Goal: Task Accomplishment & Management: Manage account settings

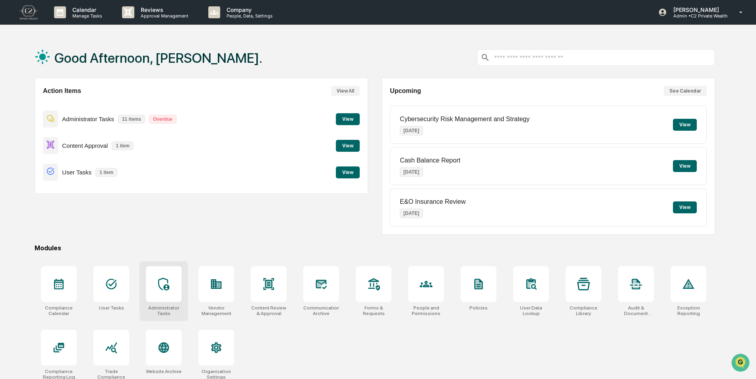
click at [165, 283] on icon at bounding box center [163, 284] width 13 height 13
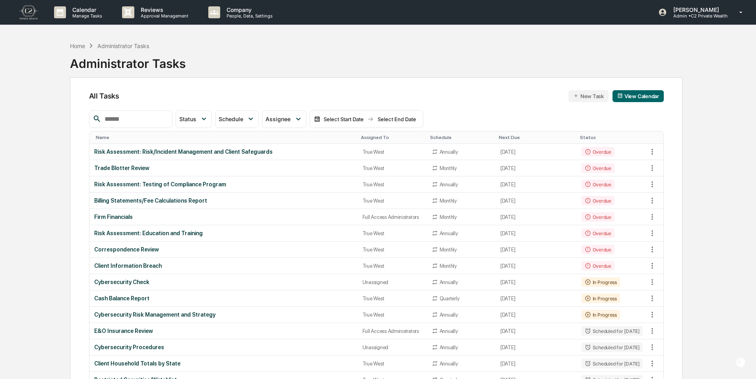
click at [131, 123] on input "text" at bounding box center [135, 119] width 68 height 10
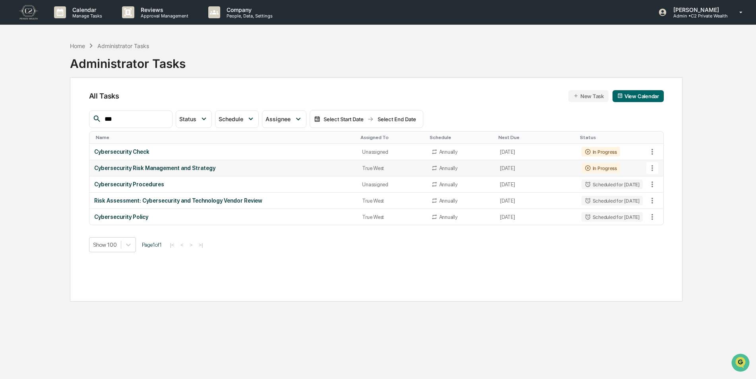
click at [653, 171] on icon at bounding box center [653, 168] width 2 height 6
click at [662, 213] on img at bounding box center [660, 212] width 6 height 6
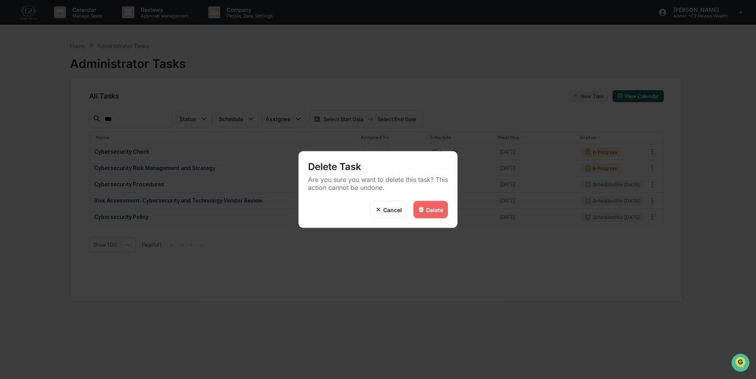
click at [429, 209] on div "Delete" at bounding box center [434, 209] width 17 height 7
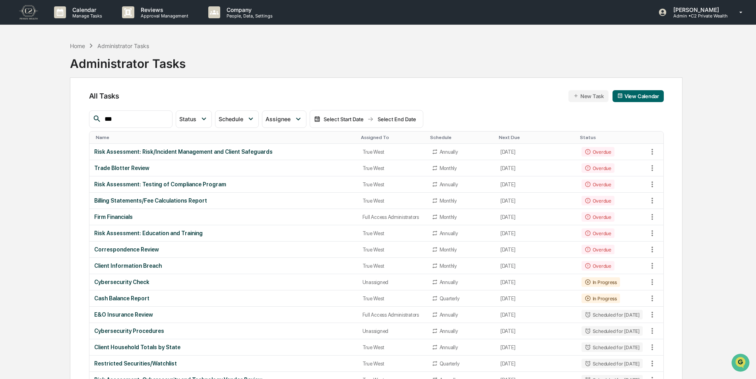
click at [160, 117] on input "***" at bounding box center [135, 119] width 68 height 10
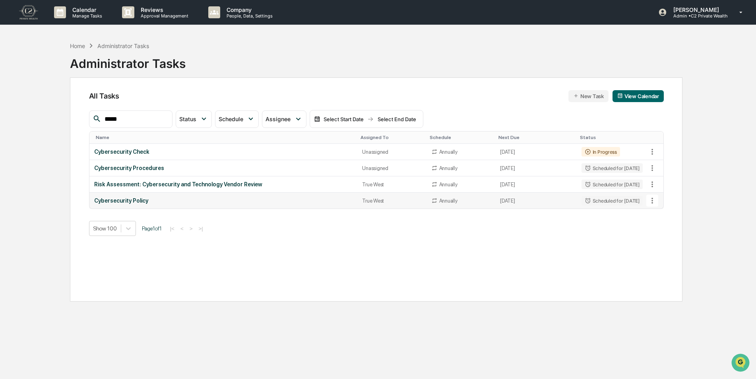
click at [653, 202] on icon at bounding box center [652, 200] width 9 height 9
click at [669, 247] on li "Delete Task" at bounding box center [683, 244] width 64 height 15
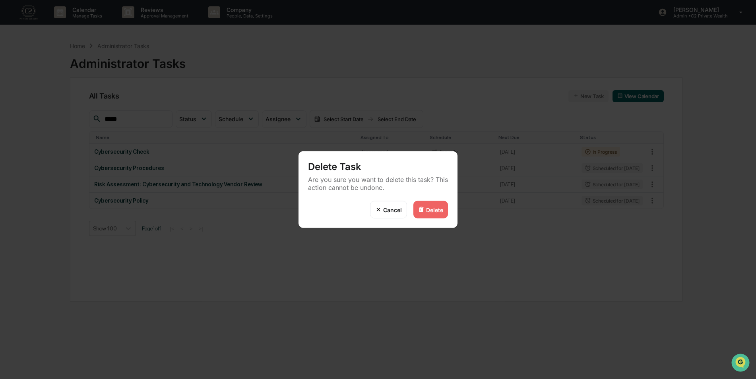
click at [433, 212] on div "Delete" at bounding box center [434, 209] width 17 height 7
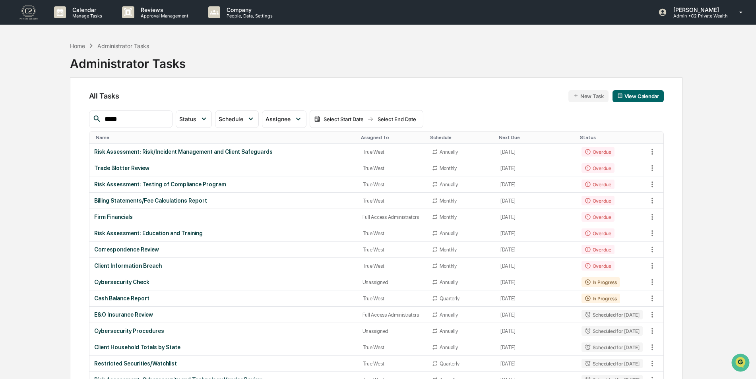
click at [152, 119] on input "*****" at bounding box center [135, 119] width 68 height 10
type input "****"
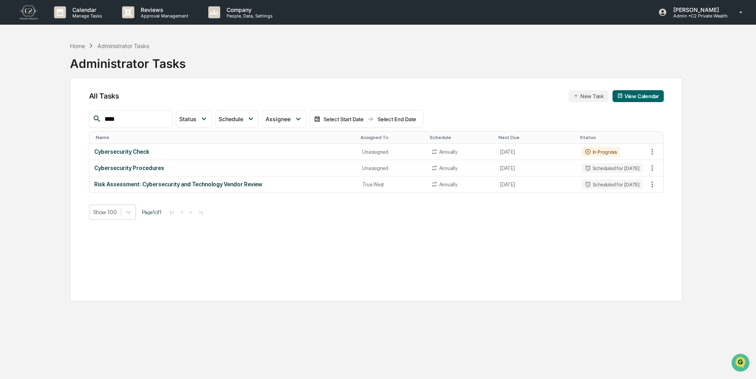
drag, startPoint x: 133, startPoint y: 117, endPoint x: 87, endPoint y: 119, distance: 46.2
click at [87, 119] on div "All Tasks New Task View Calendar **** Status Select/Deselect All Done In Progre…" at bounding box center [376, 190] width 613 height 224
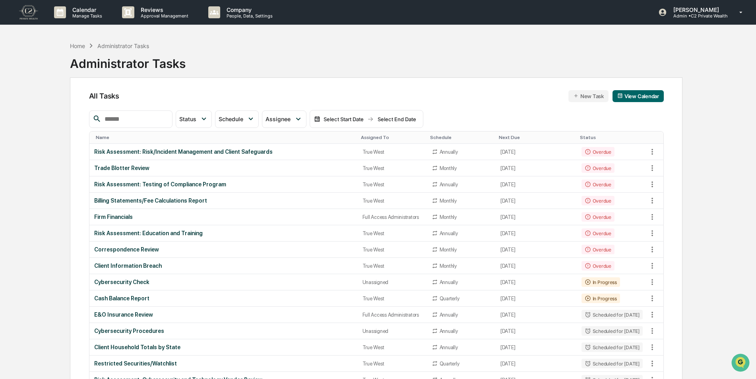
click at [371, 136] on div "Assigned To" at bounding box center [392, 138] width 63 height 6
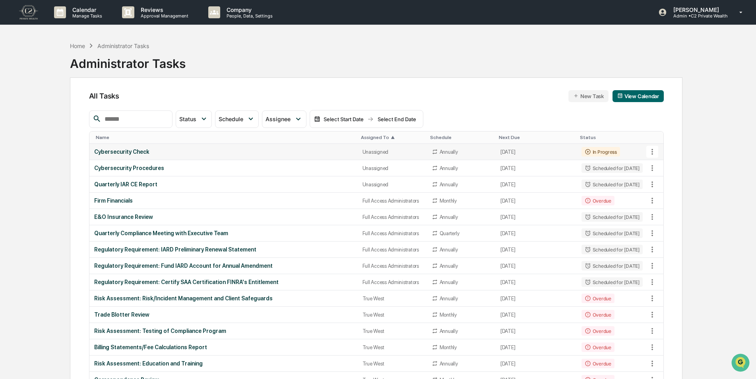
click at [310, 150] on div "Cybersecurity Check" at bounding box center [223, 152] width 259 height 6
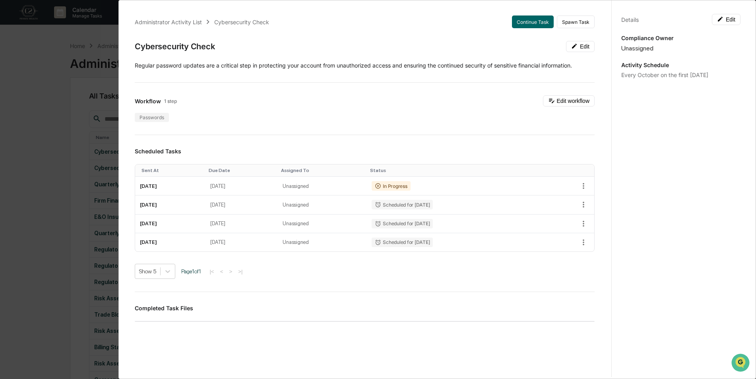
click at [40, 134] on div "Administrator Activity List Cybersecurity Check Continue Task Spawn Task Cybers…" at bounding box center [378, 189] width 756 height 379
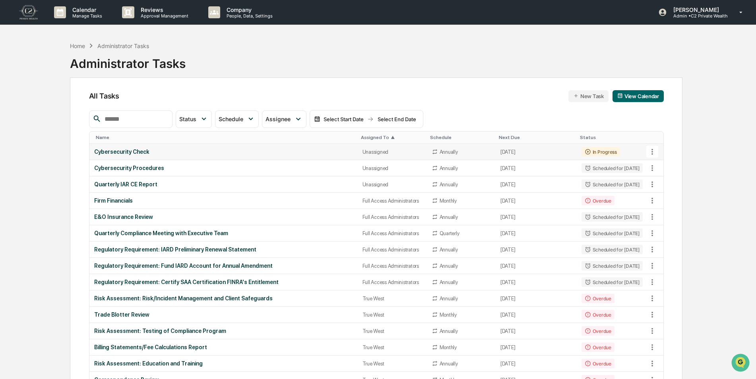
click at [299, 146] on td "Cybersecurity Check" at bounding box center [223, 152] width 268 height 16
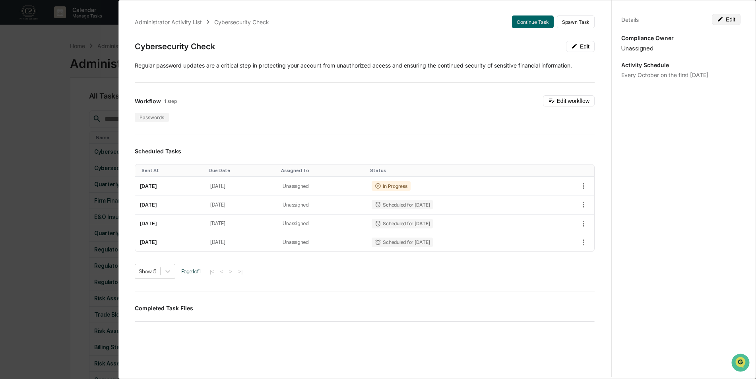
click at [727, 22] on button "Edit" at bounding box center [726, 19] width 29 height 11
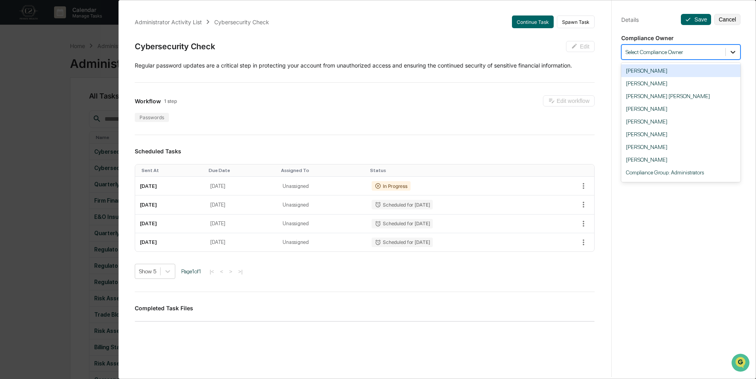
click at [731, 53] on icon at bounding box center [733, 52] width 5 height 3
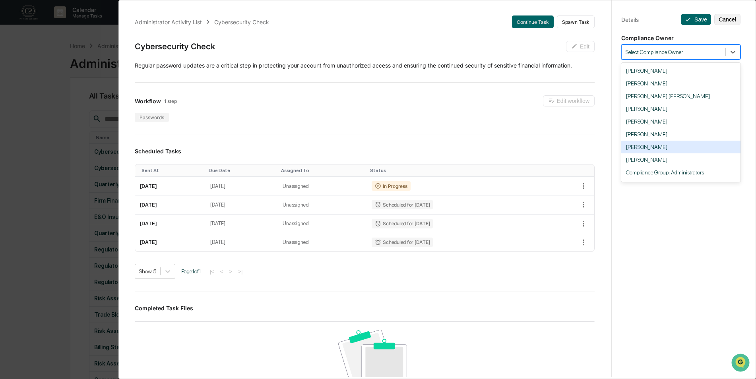
scroll to position [37, 0]
click at [707, 165] on div "Compliance Group: True West" at bounding box center [681, 161] width 119 height 13
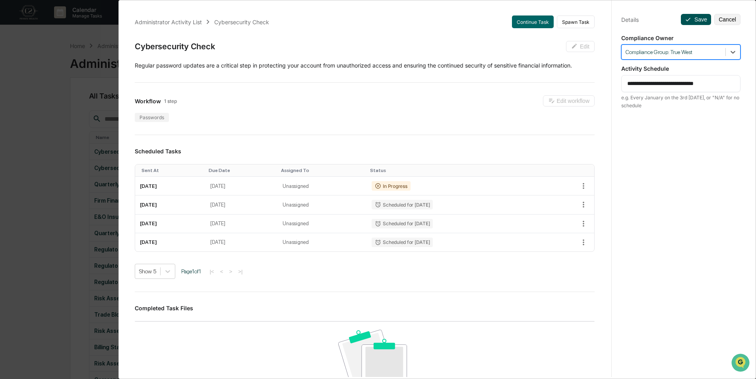
click at [697, 22] on button "Save" at bounding box center [696, 19] width 30 height 11
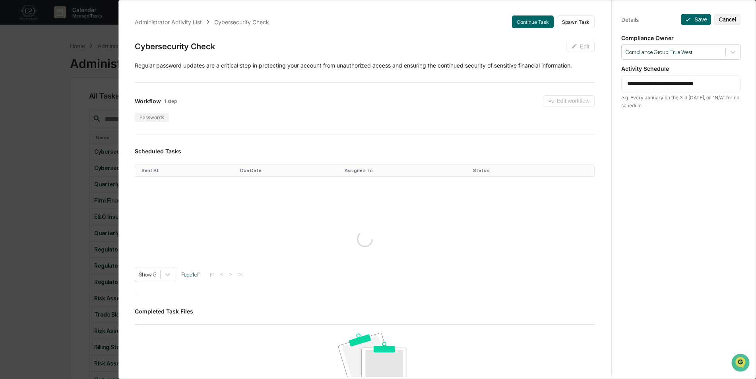
click at [32, 174] on div "**********" at bounding box center [378, 189] width 756 height 379
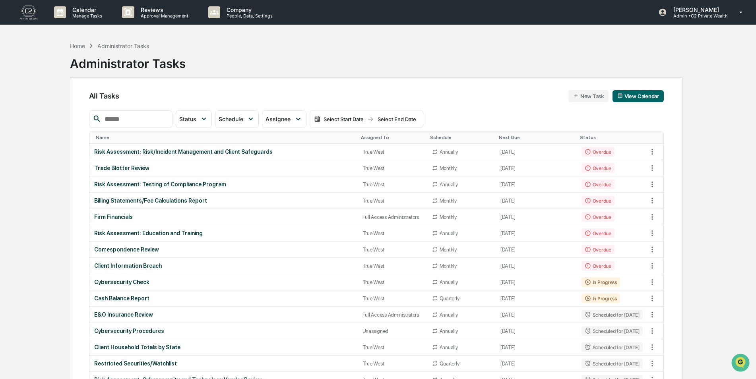
click at [158, 123] on input "text" at bounding box center [135, 119] width 68 height 10
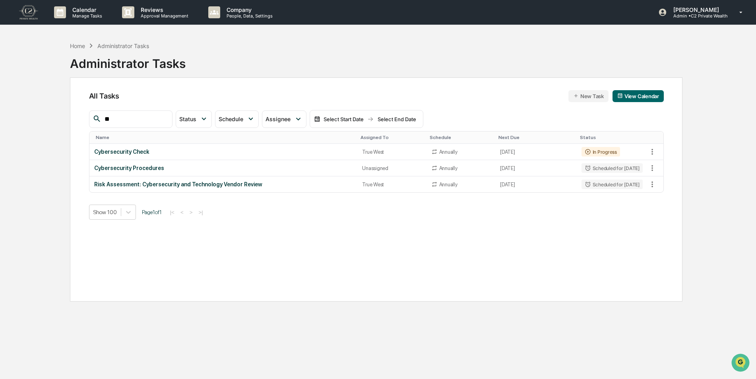
type input "*"
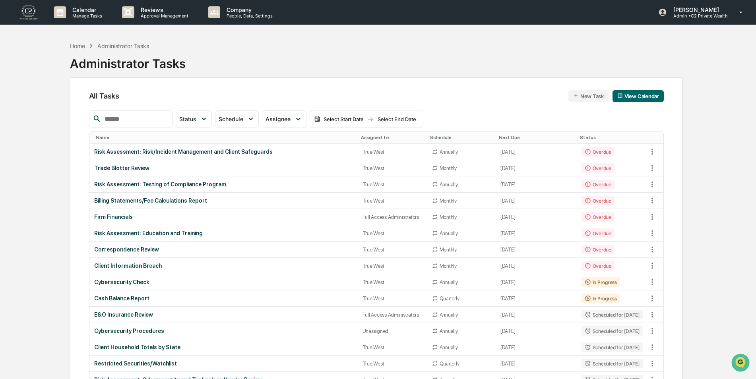
click at [367, 139] on div "Assigned To" at bounding box center [392, 138] width 63 height 6
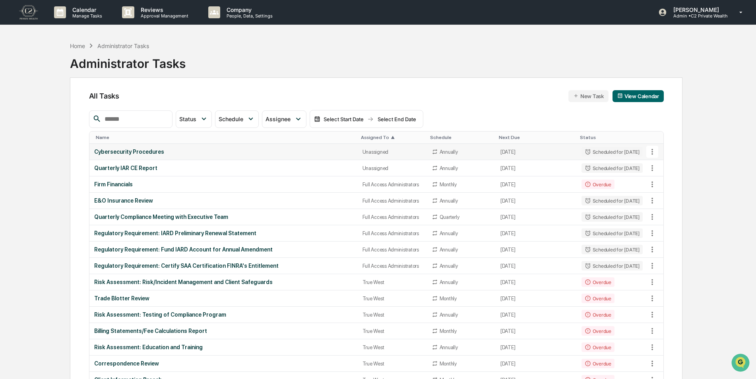
click at [364, 150] on div "Unassigned" at bounding box center [393, 152] width 60 height 6
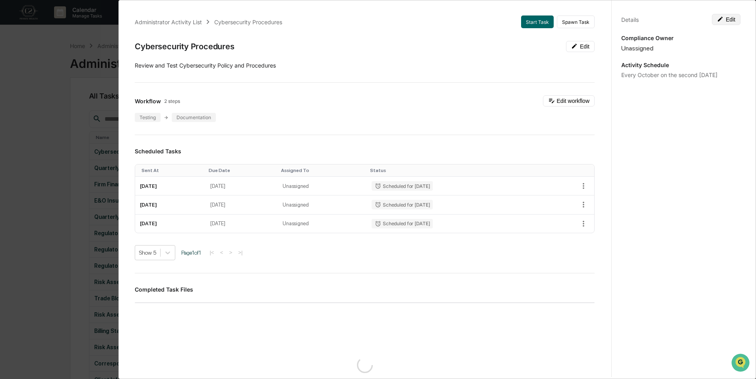
click at [725, 23] on button "Edit" at bounding box center [726, 19] width 29 height 11
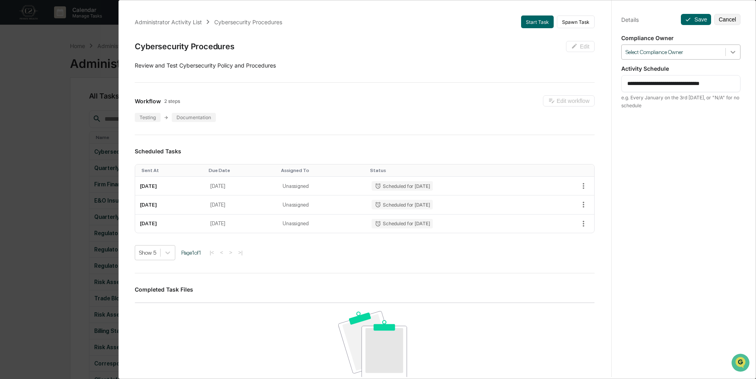
click at [732, 56] on div at bounding box center [733, 52] width 14 height 14
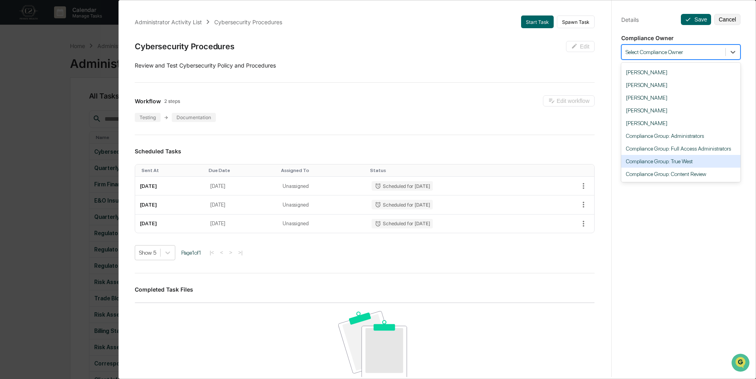
click at [684, 160] on div "Compliance Group: True West" at bounding box center [681, 161] width 119 height 13
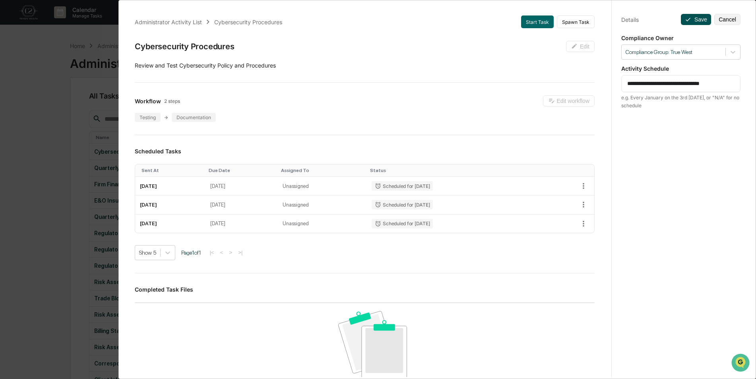
click at [693, 17] on button "Save" at bounding box center [696, 19] width 30 height 11
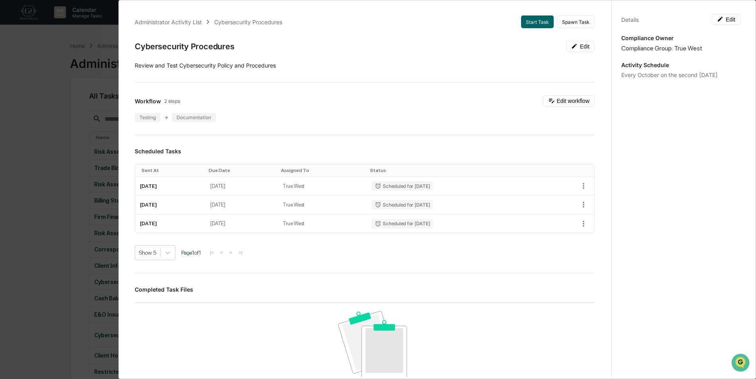
click at [28, 139] on div "Administrator Activity List Cybersecurity Procedures Start Task Spawn Task Cybe…" at bounding box center [378, 189] width 756 height 379
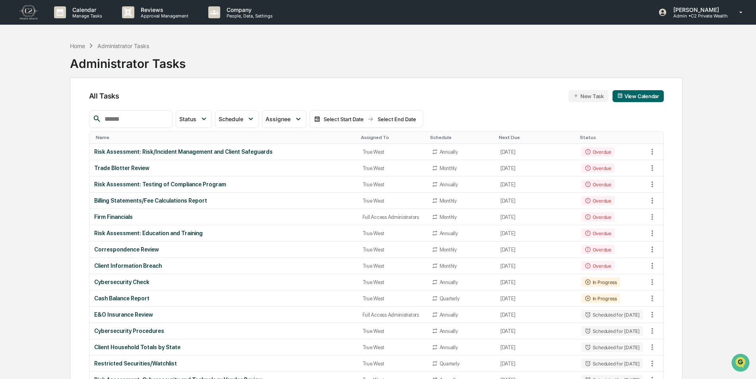
click at [363, 138] on div "Assigned To" at bounding box center [392, 138] width 63 height 6
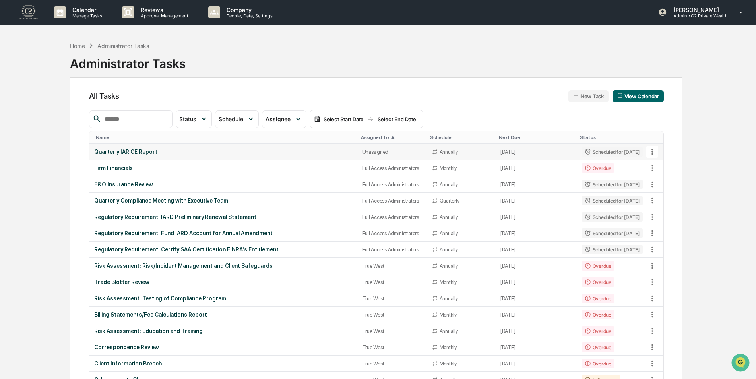
click at [190, 151] on div "Quarterly IAR CE Report" at bounding box center [223, 152] width 259 height 6
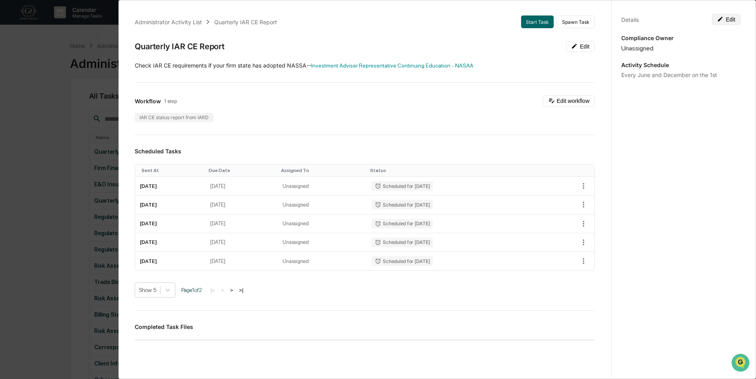
click at [727, 18] on button "Edit" at bounding box center [726, 19] width 29 height 11
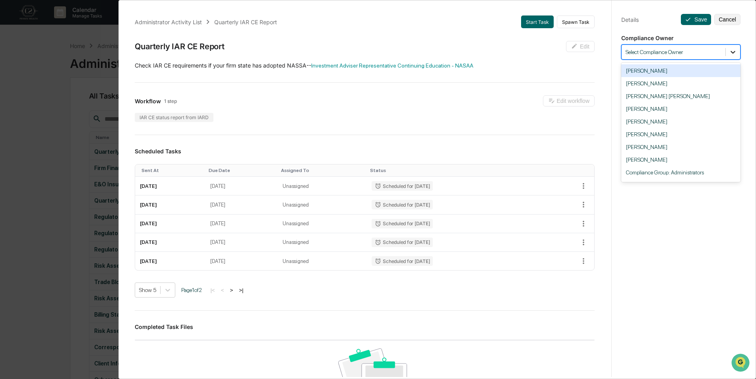
click at [732, 52] on icon at bounding box center [733, 52] width 8 height 8
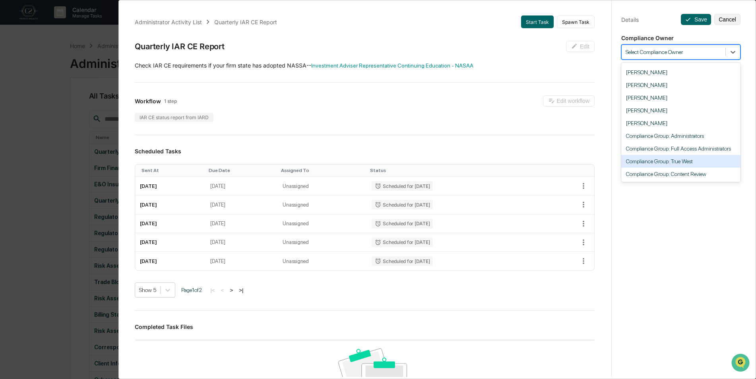
click at [700, 161] on div "Compliance Group: True West" at bounding box center [681, 161] width 119 height 13
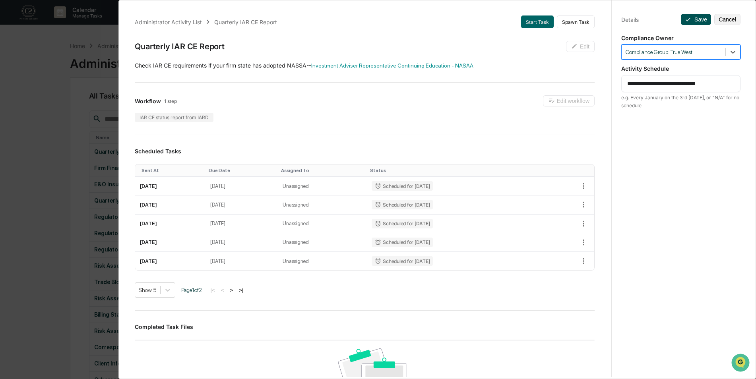
click at [700, 16] on button "Save" at bounding box center [696, 19] width 30 height 11
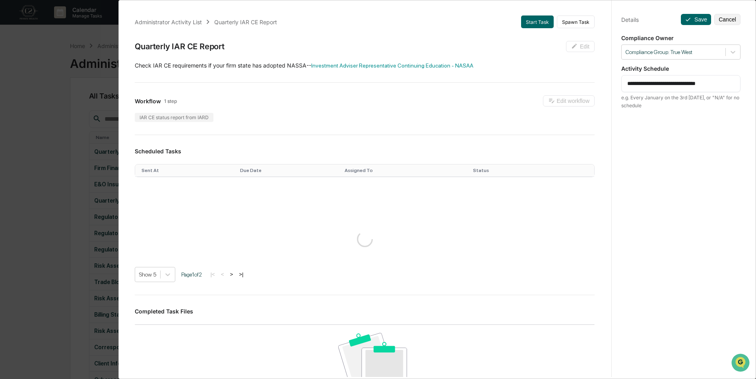
click at [42, 117] on div "**********" at bounding box center [378, 189] width 756 height 379
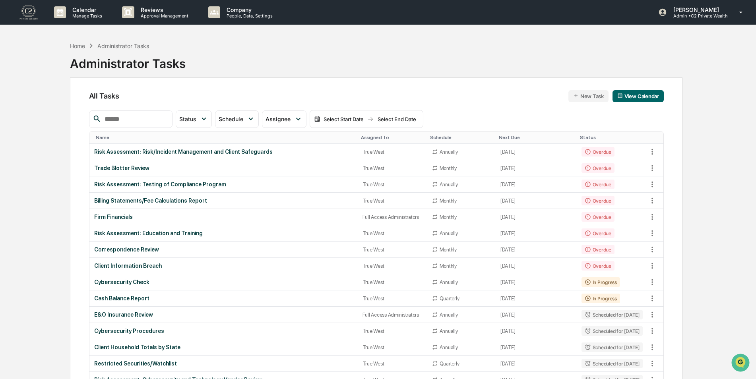
click at [361, 138] on div "Assigned To" at bounding box center [392, 138] width 63 height 6
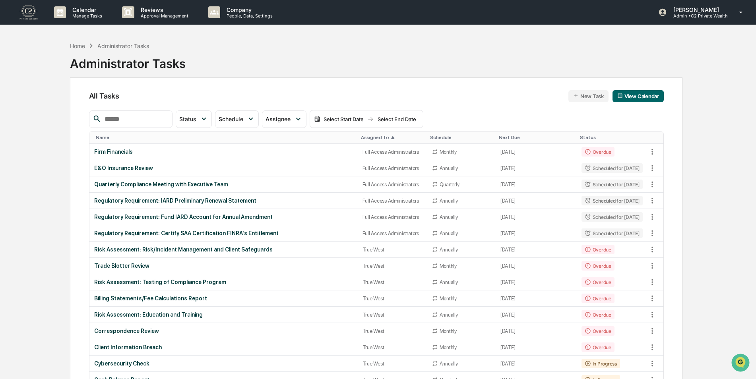
click at [361, 138] on div "Assigned To ▲" at bounding box center [392, 138] width 63 height 6
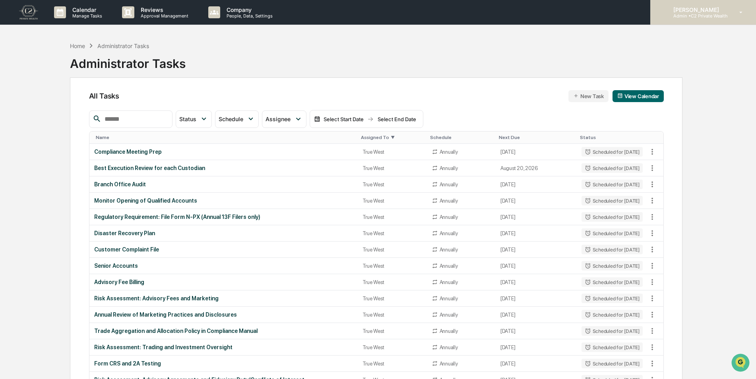
click at [709, 16] on p "Admin • C2 Private Wealth" at bounding box center [697, 16] width 61 height 6
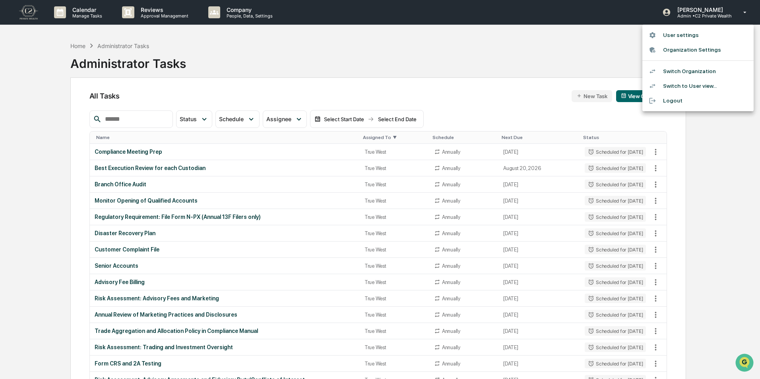
click at [474, 65] on div at bounding box center [380, 189] width 760 height 379
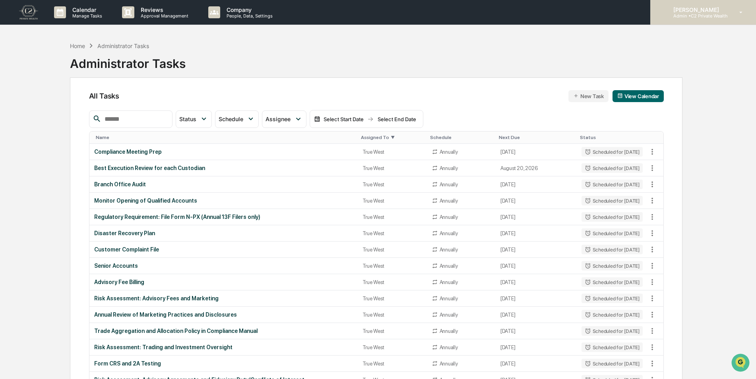
click at [697, 14] on p "Admin • C2 Private Wealth" at bounding box center [697, 16] width 61 height 6
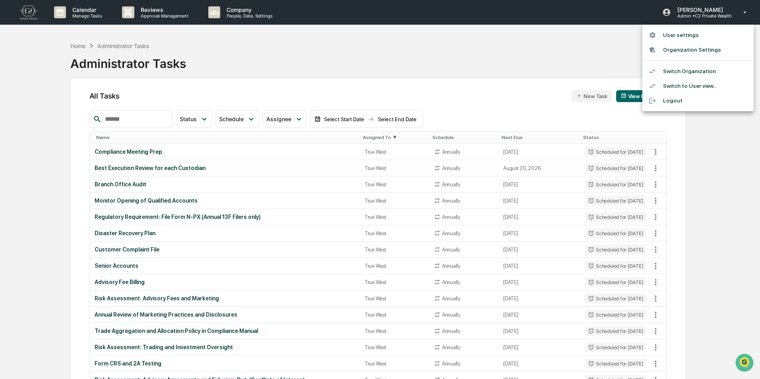
click at [677, 73] on li "Switch Organization" at bounding box center [698, 71] width 111 height 15
